Goal: Task Accomplishment & Management: Use online tool/utility

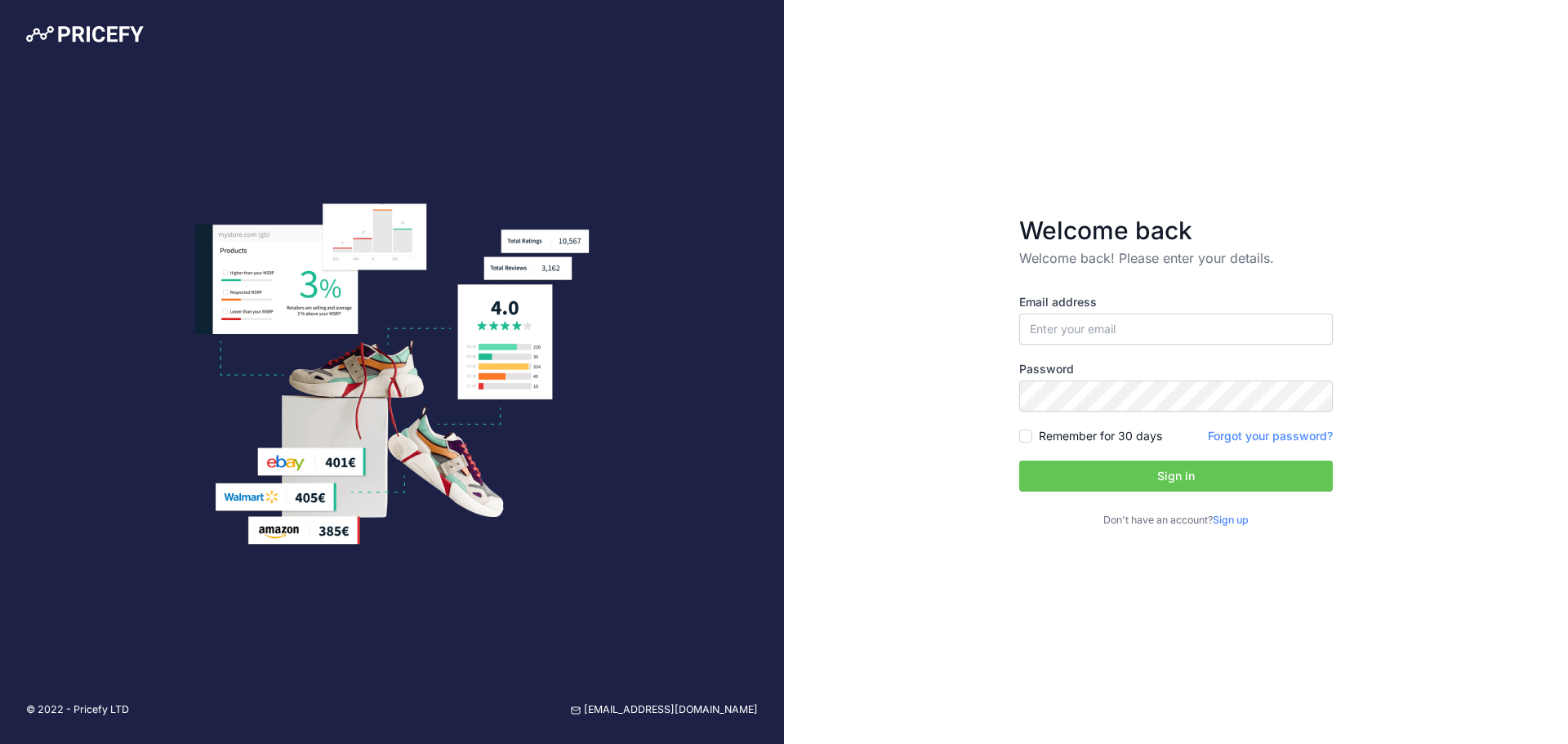
click at [1155, 307] on label "Email address" at bounding box center [1176, 302] width 313 height 16
click at [1161, 327] on input "email" at bounding box center [1176, 329] width 313 height 31
type input "[EMAIL_ADDRESS][DOMAIN_NAME]"
click at [1041, 468] on button "Sign in" at bounding box center [1176, 477] width 313 height 31
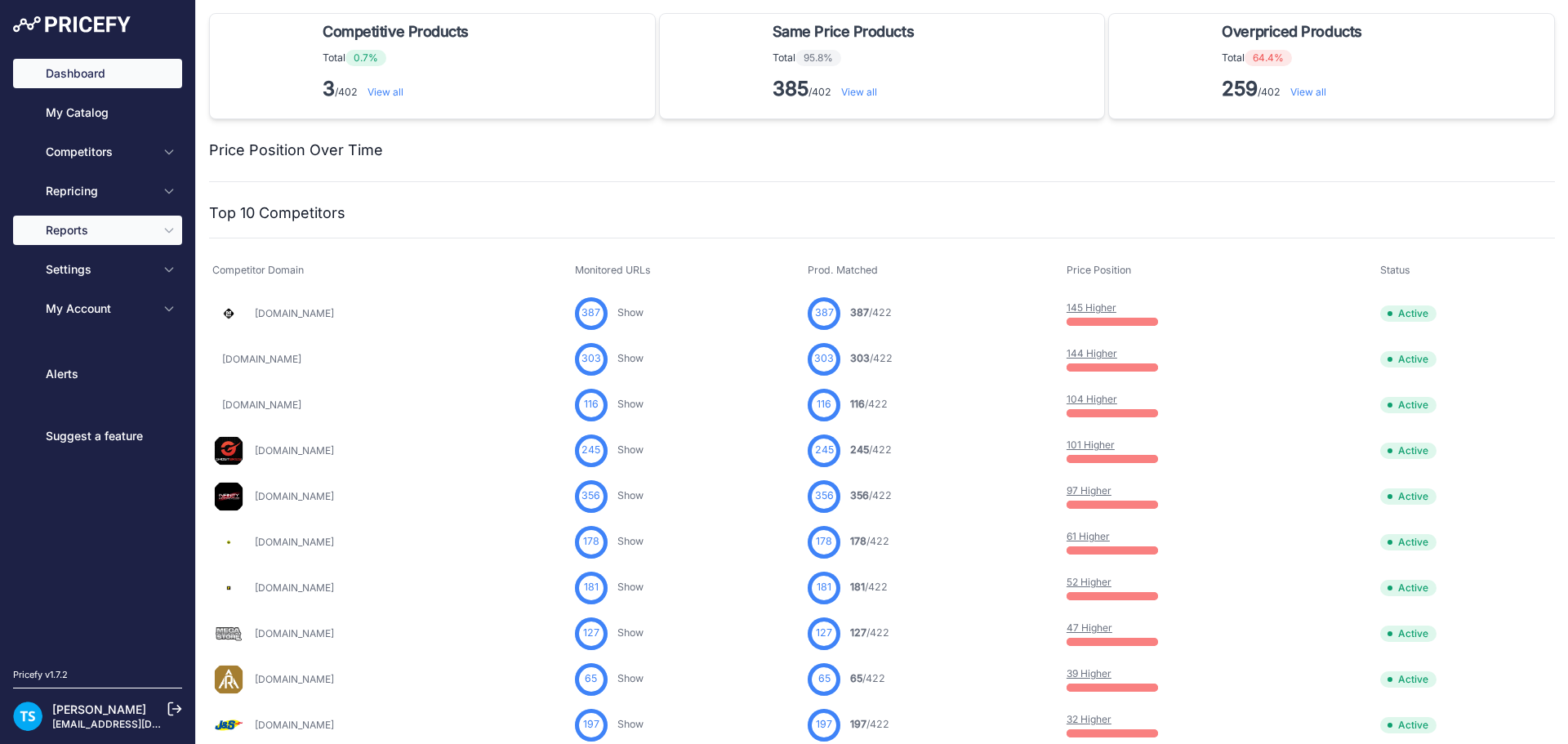
click at [71, 226] on span "Reports" at bounding box center [100, 230] width 107 height 16
click at [169, 233] on icon "Sidebar" at bounding box center [168, 230] width 7 height 4
click at [169, 239] on button "Reports" at bounding box center [97, 230] width 169 height 30
click at [78, 230] on span "Reports" at bounding box center [100, 230] width 107 height 16
click at [86, 228] on button "Reports" at bounding box center [97, 230] width 169 height 30
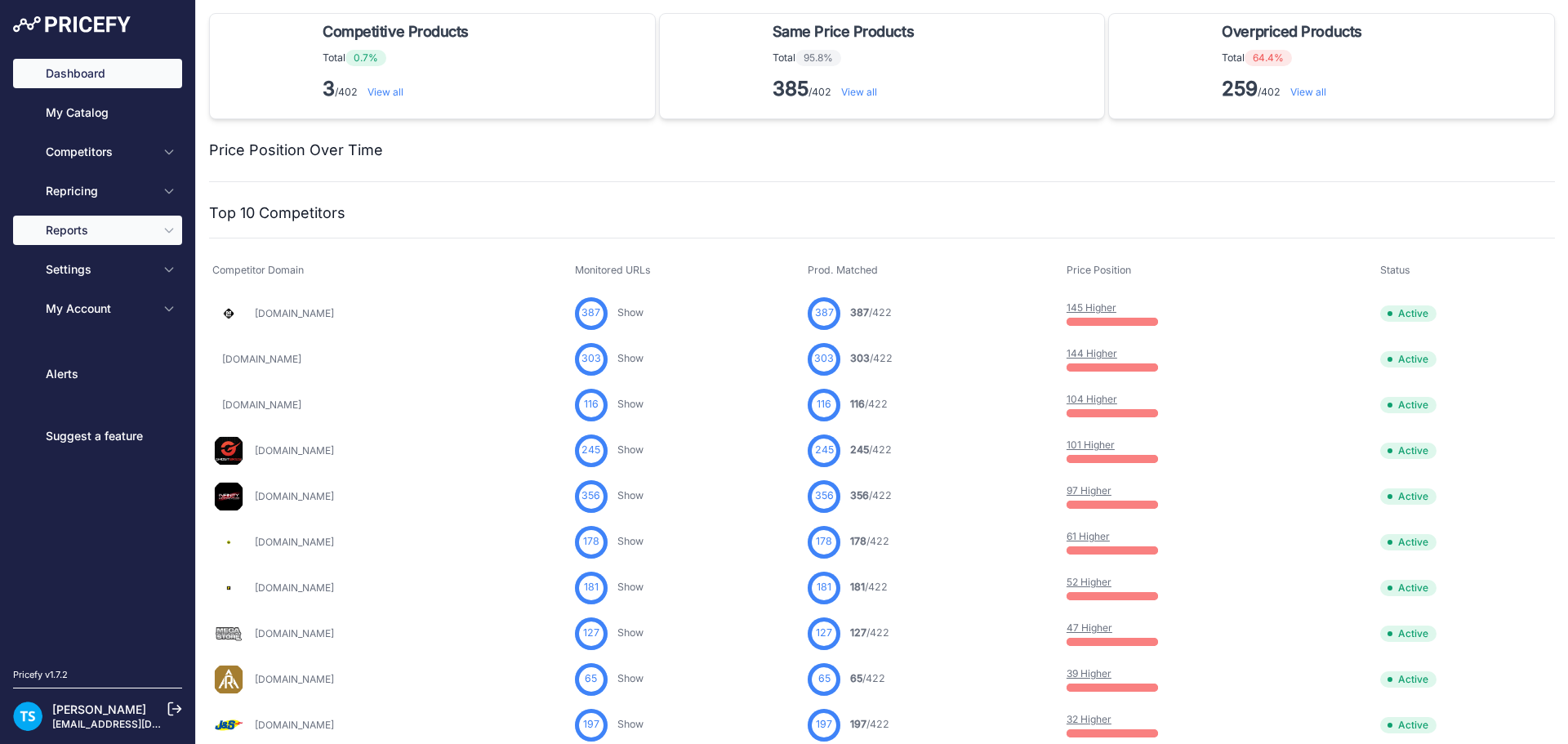
click at [86, 228] on span "Reports" at bounding box center [100, 230] width 107 height 16
click at [164, 232] on icon "Sidebar" at bounding box center [169, 230] width 13 height 13
drag, startPoint x: 170, startPoint y: 235, endPoint x: 134, endPoint y: 337, distance: 108.2
click at [164, 252] on div "Dashboard My Catalog Competitors Competitors Monitored URLs MAP infringements R…" at bounding box center [97, 191] width 169 height 265
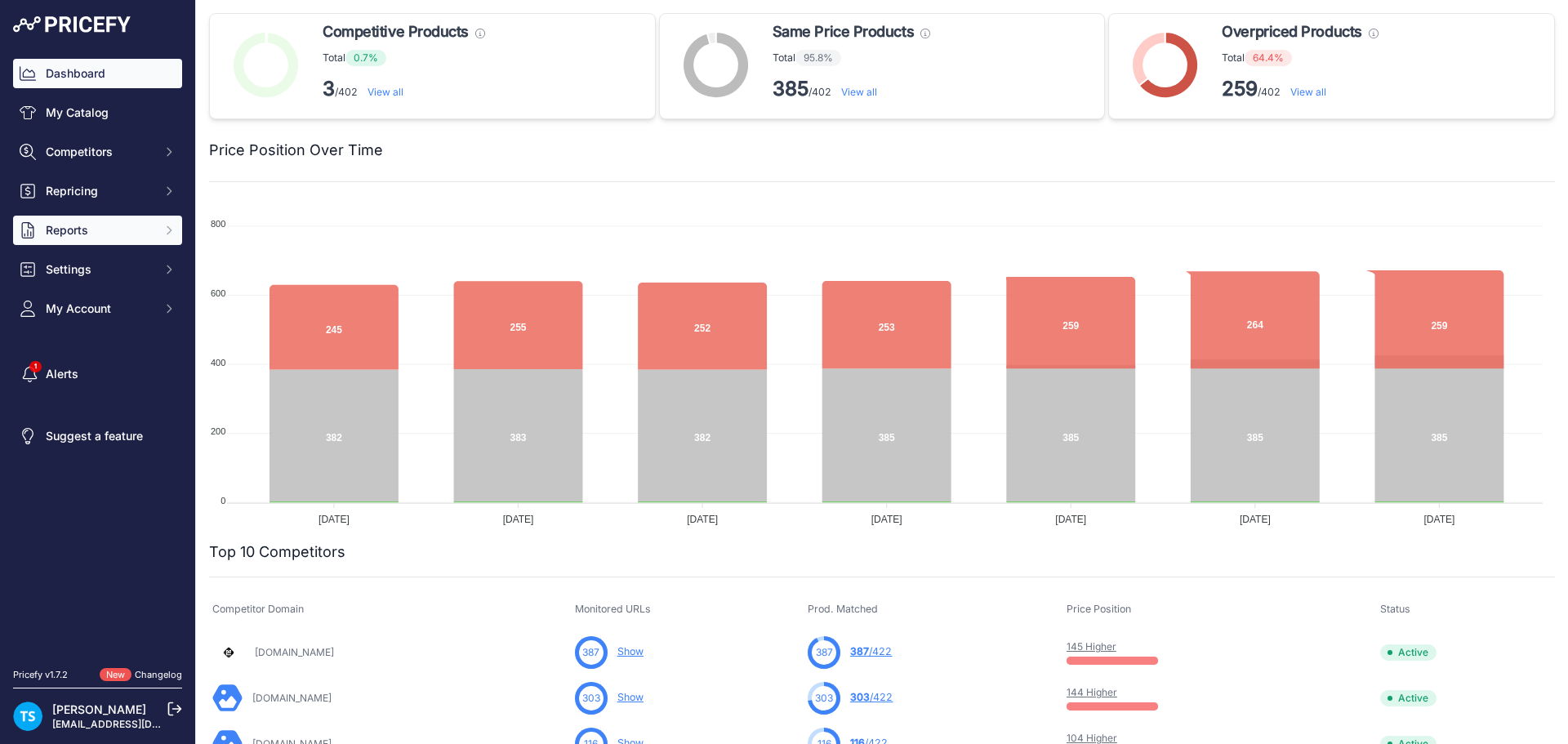
click at [175, 232] on button "Reports" at bounding box center [97, 230] width 169 height 30
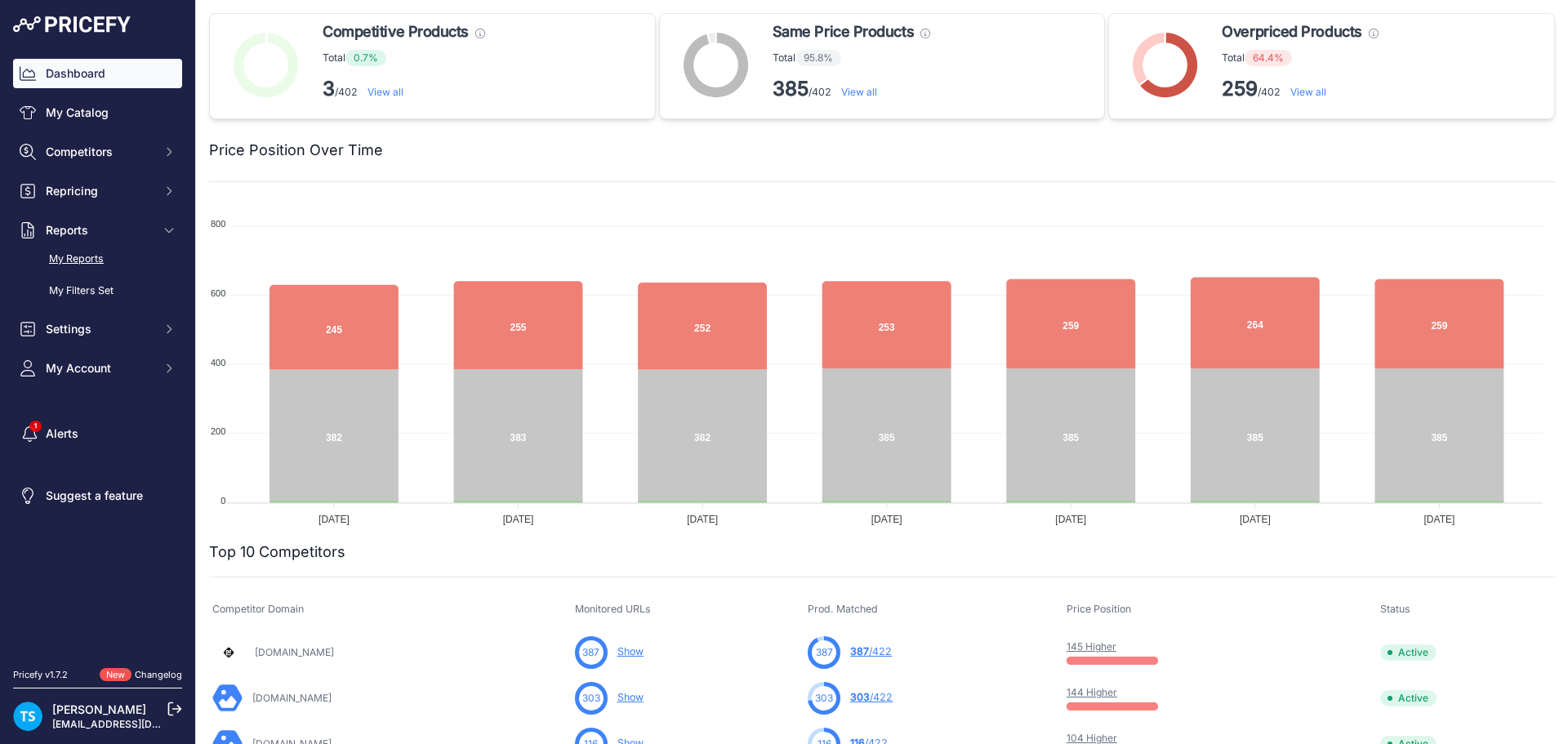
click at [104, 265] on link "My Reports" at bounding box center [97, 259] width 169 height 29
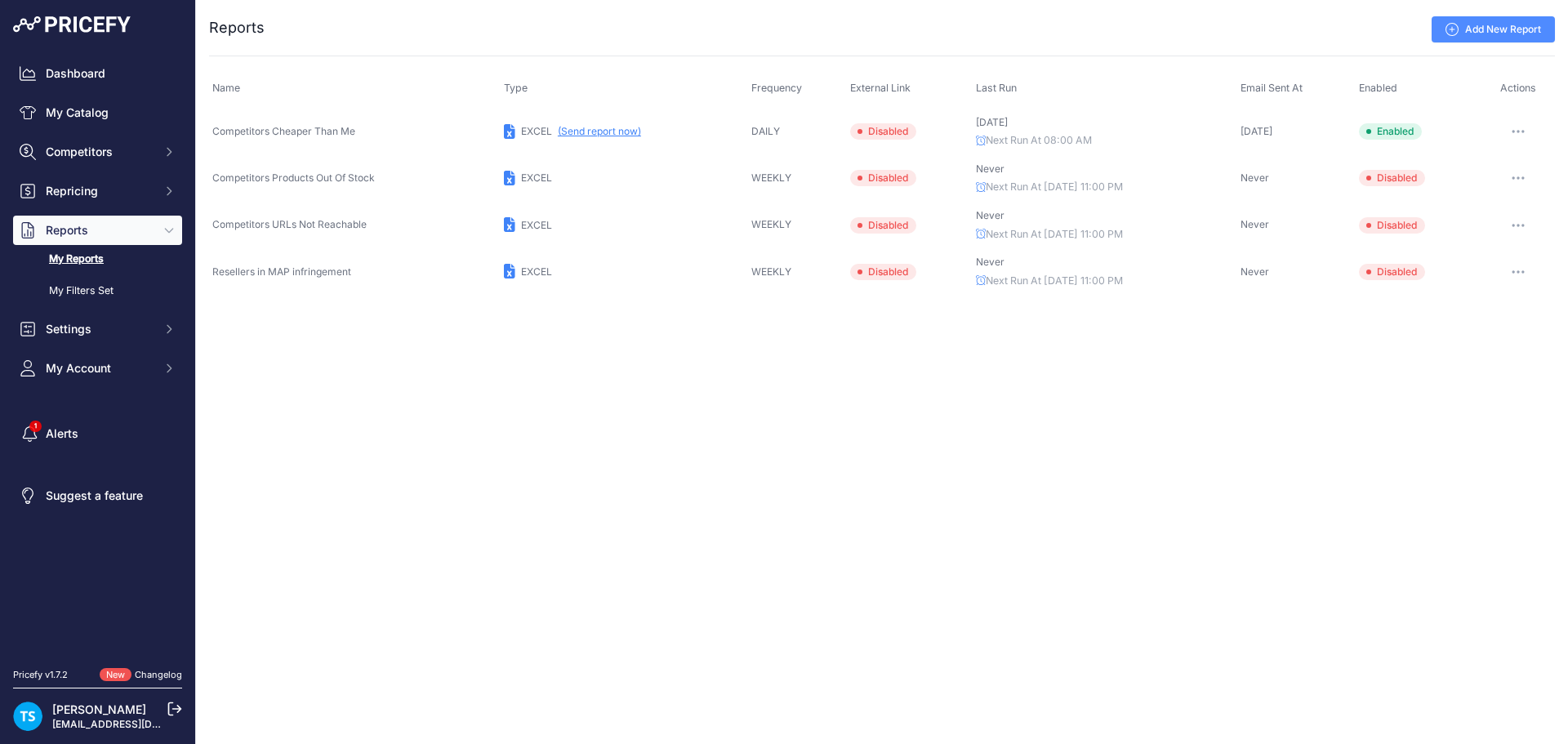
click at [1529, 131] on button "button" at bounding box center [1518, 132] width 33 height 23
click at [1526, 199] on button "Send report now" at bounding box center [1499, 192] width 104 height 26
